Goal: Use online tool/utility: Utilize a website feature to perform a specific function

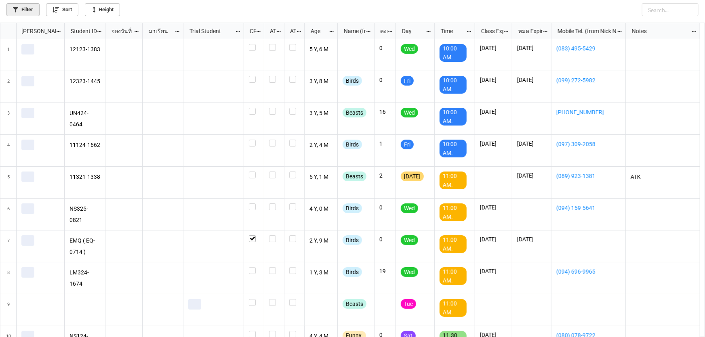
click at [31, 10] on link "Filter" at bounding box center [22, 9] width 33 height 13
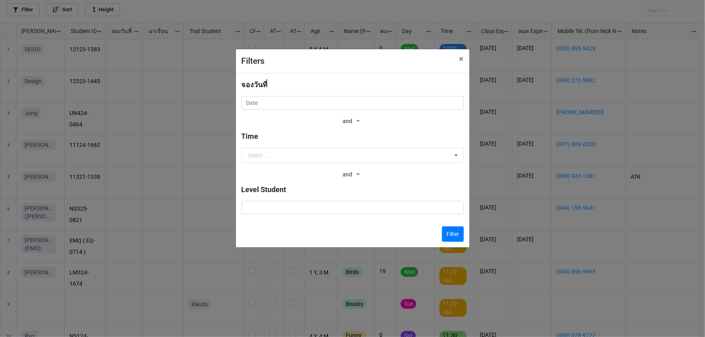
scroll to position [310, 700]
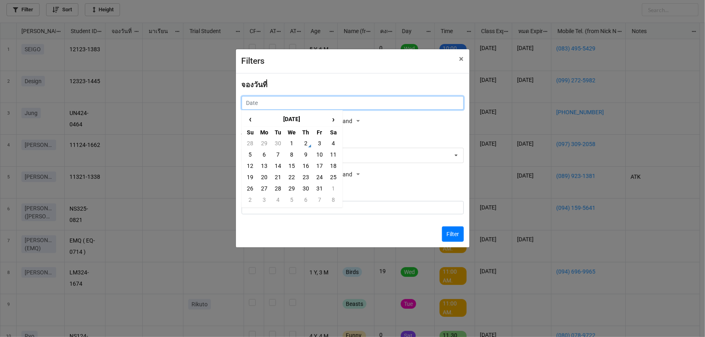
click at [292, 105] on input "text" at bounding box center [352, 103] width 222 height 14
click at [320, 143] on td "3" at bounding box center [320, 143] width 14 height 11
type input "[DATE]"
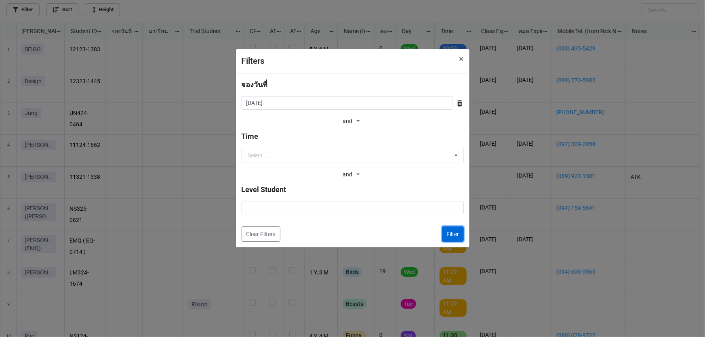
drag, startPoint x: 456, startPoint y: 236, endPoint x: 361, endPoint y: 207, distance: 100.0
click at [456, 236] on button "Filter" at bounding box center [453, 234] width 22 height 15
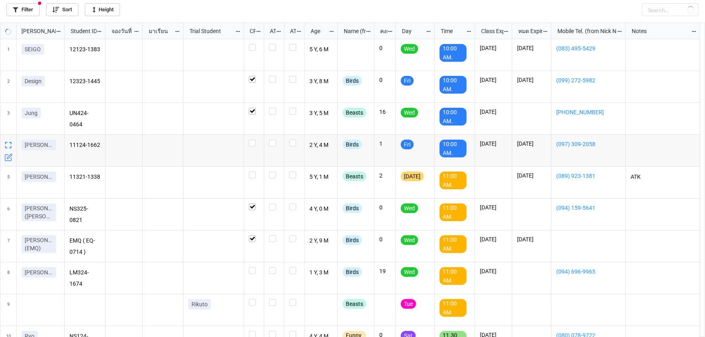
checkbox input "true"
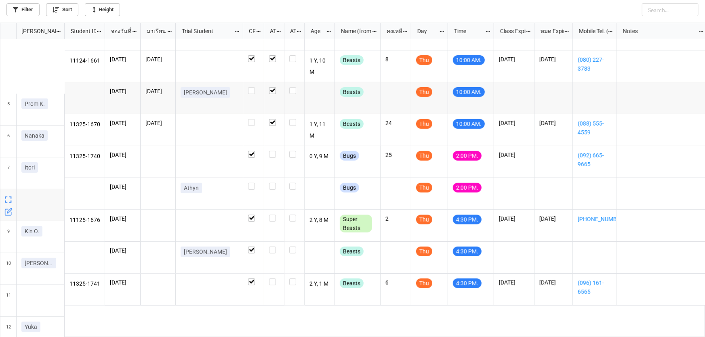
scroll to position [184, 0]
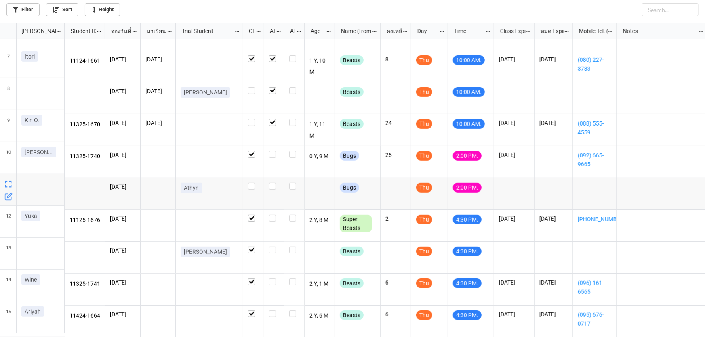
click at [8, 195] on icon "grid" at bounding box center [9, 195] width 5 height 5
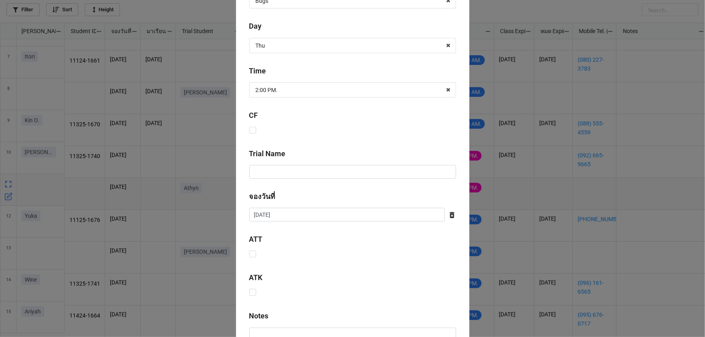
scroll to position [299, 0]
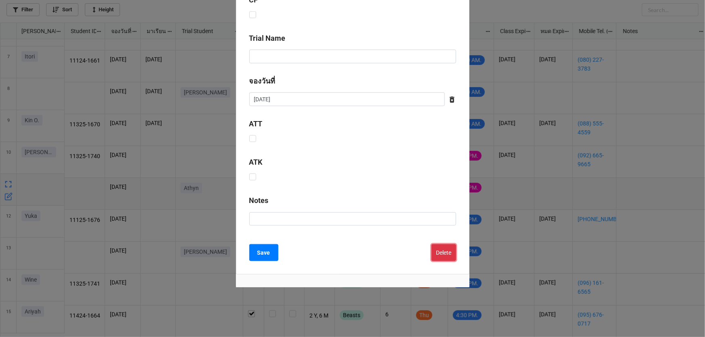
click at [437, 252] on button "Delete" at bounding box center [443, 252] width 25 height 17
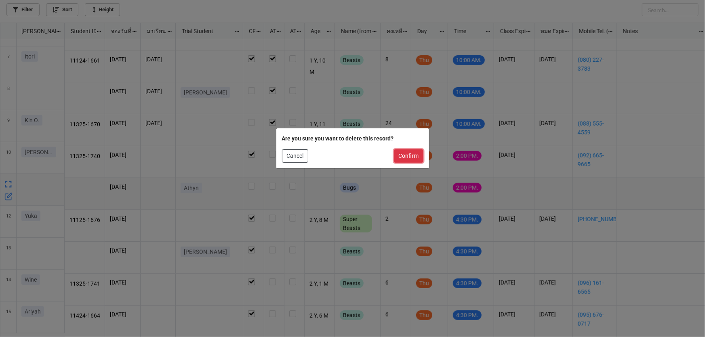
click at [404, 158] on button "Confirm" at bounding box center [408, 156] width 29 height 14
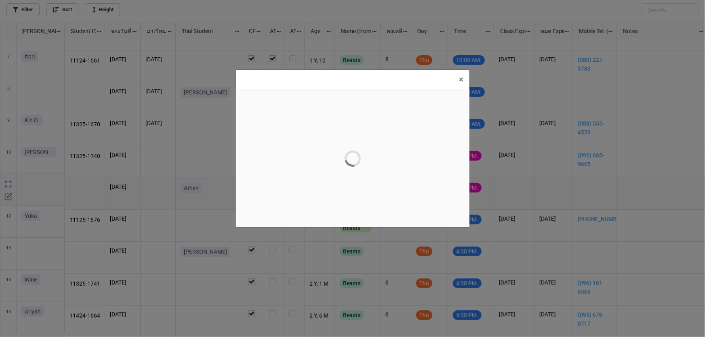
scroll to position [0, 0]
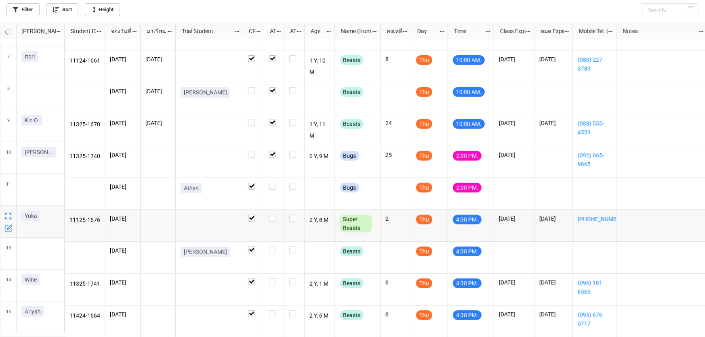
checkbox input "false"
checkbox input "true"
